Goal: Information Seeking & Learning: Compare options

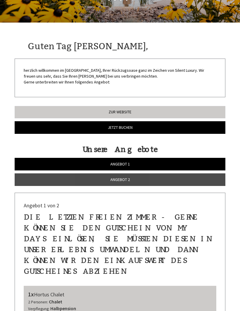
scroll to position [71, 0]
click at [190, 163] on link "Angebot 1" at bounding box center [120, 164] width 211 height 13
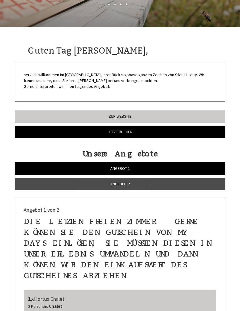
scroll to position [0, 0]
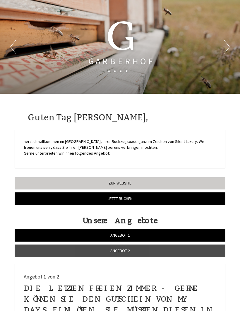
click at [137, 251] on link "Angebot 2" at bounding box center [120, 251] width 211 height 13
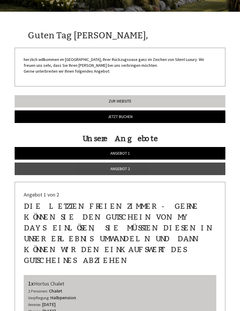
click at [142, 170] on link "Angebot 2" at bounding box center [120, 169] width 211 height 13
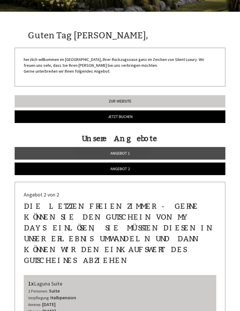
scroll to position [228, 0]
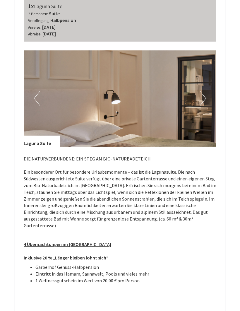
click at [202, 91] on button "Next" at bounding box center [203, 98] width 6 height 15
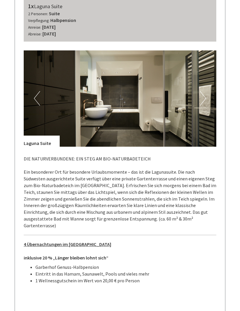
click at [204, 91] on button "Next" at bounding box center [203, 98] width 6 height 15
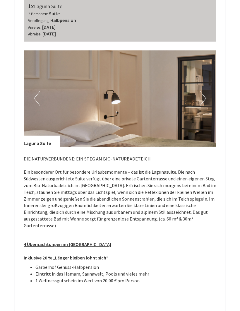
click at [203, 91] on button "Next" at bounding box center [203, 98] width 6 height 15
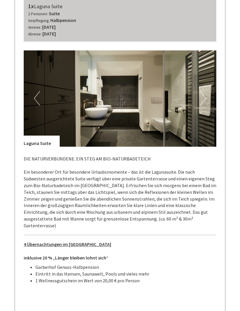
click at [206, 91] on button "Next" at bounding box center [203, 98] width 6 height 15
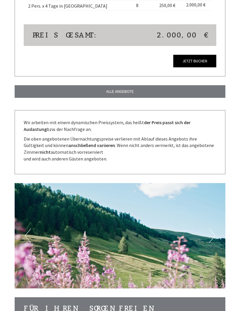
scroll to position [678, 0]
click at [210, 228] on button "Next" at bounding box center [212, 235] width 6 height 15
click at [214, 228] on button "Next" at bounding box center [212, 235] width 6 height 15
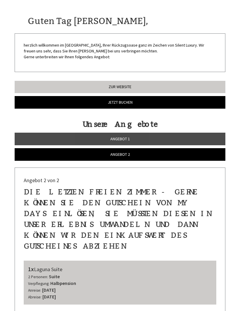
scroll to position [228, 0]
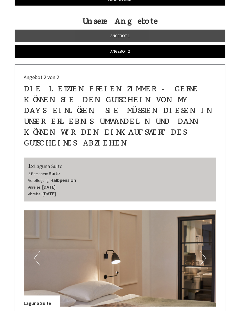
click at [126, 38] on span "Angebot 1" at bounding box center [120, 35] width 20 height 5
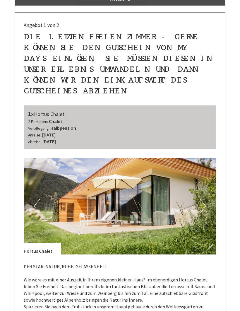
scroll to position [251, 0]
